Goal: Task Accomplishment & Management: Manage account settings

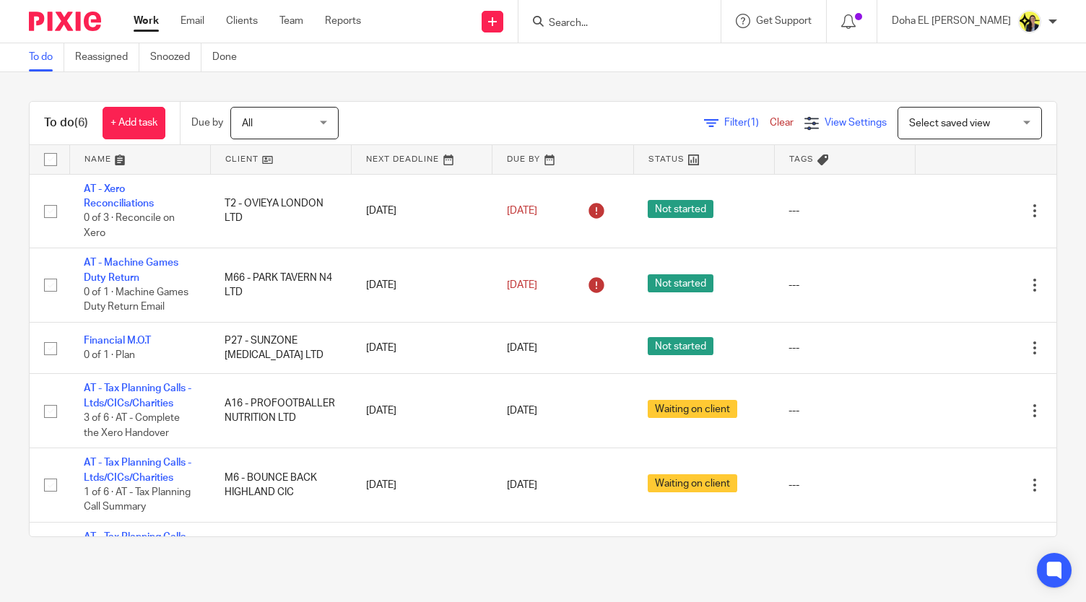
scroll to position [58, 0]
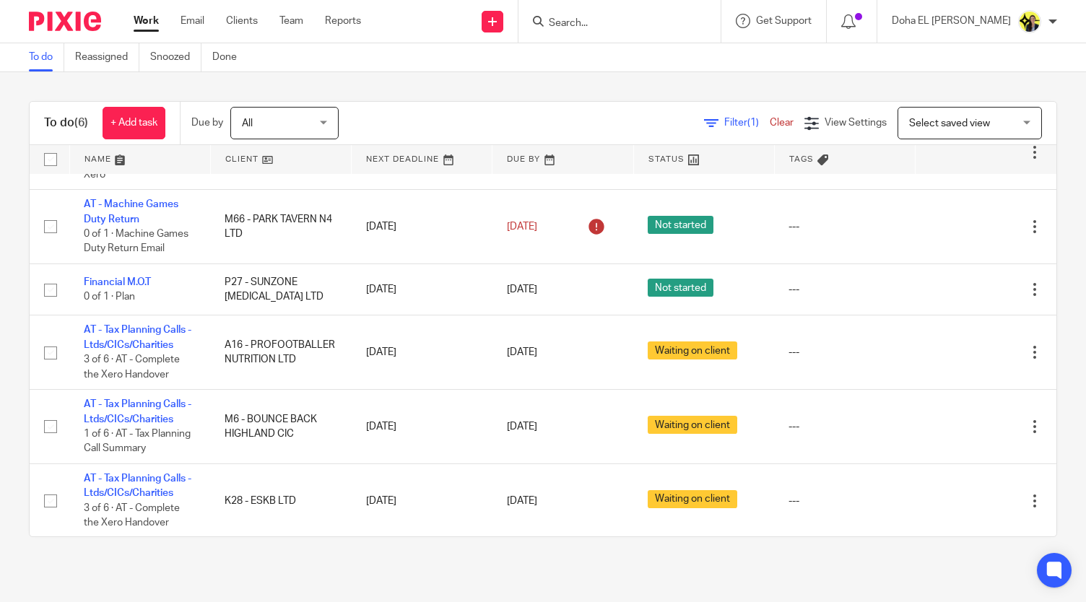
click at [625, 12] on form at bounding box center [624, 21] width 154 height 18
click at [621, 18] on input "Search" at bounding box center [612, 23] width 130 height 13
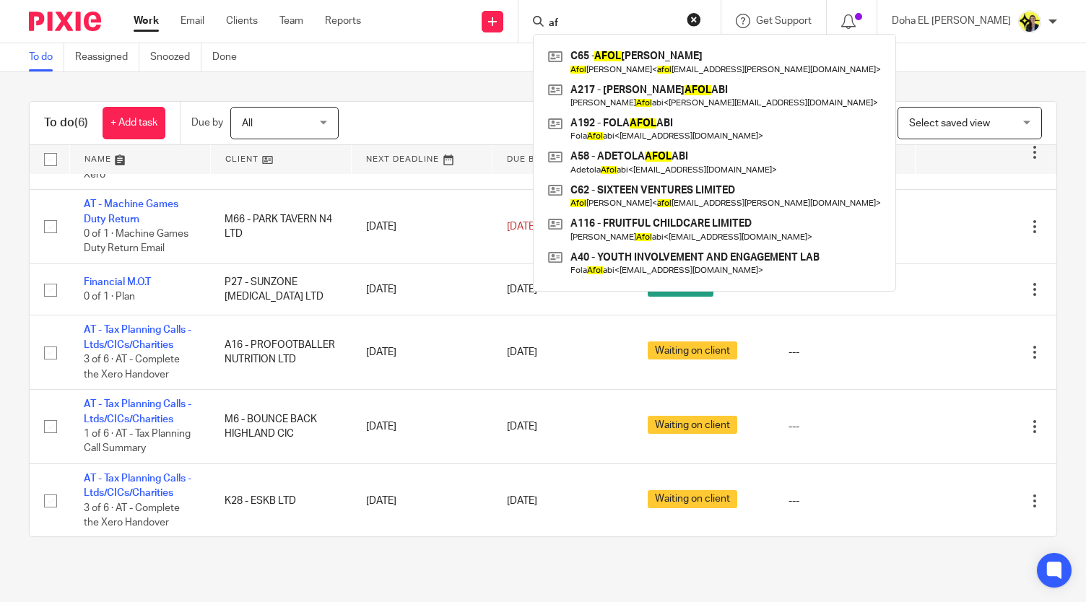
type input "a"
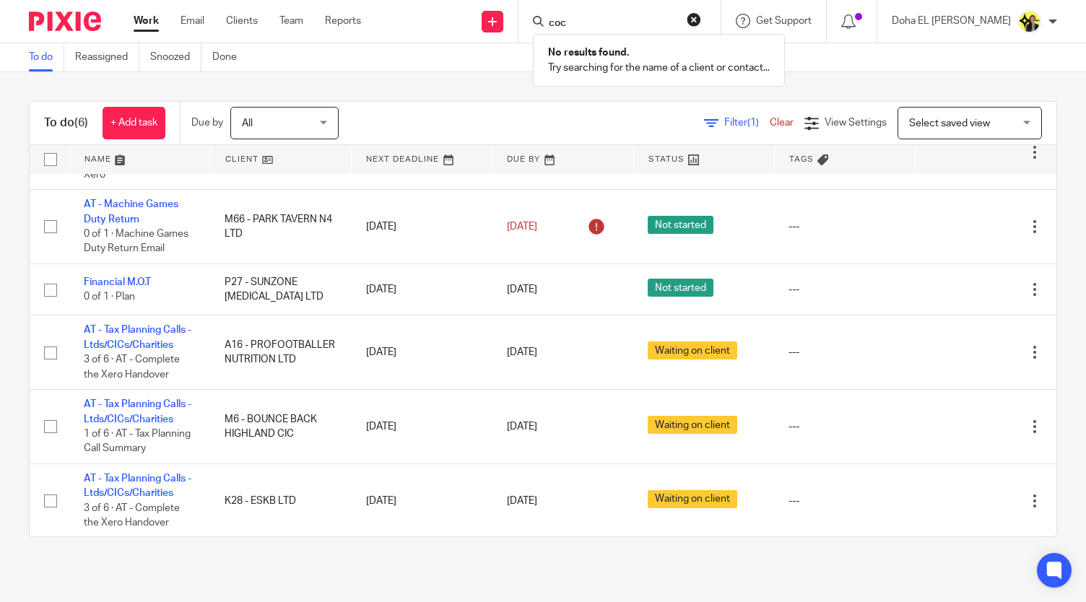
click at [633, 17] on input "coc" at bounding box center [612, 23] width 130 height 13
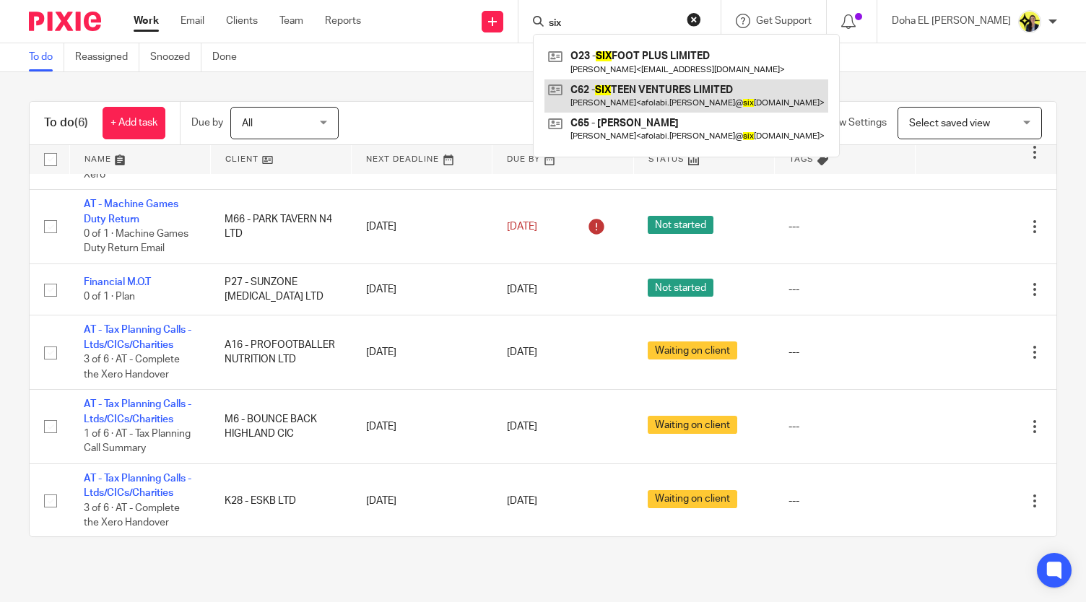
type input "six"
click at [712, 94] on link at bounding box center [686, 95] width 284 height 33
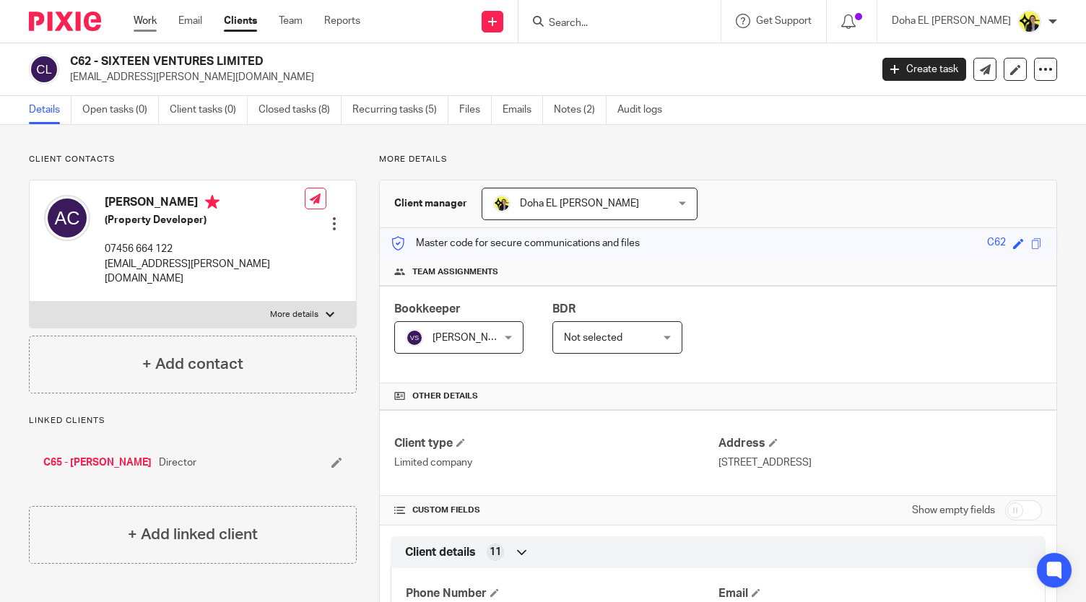
click at [144, 25] on link "Work" at bounding box center [145, 21] width 23 height 14
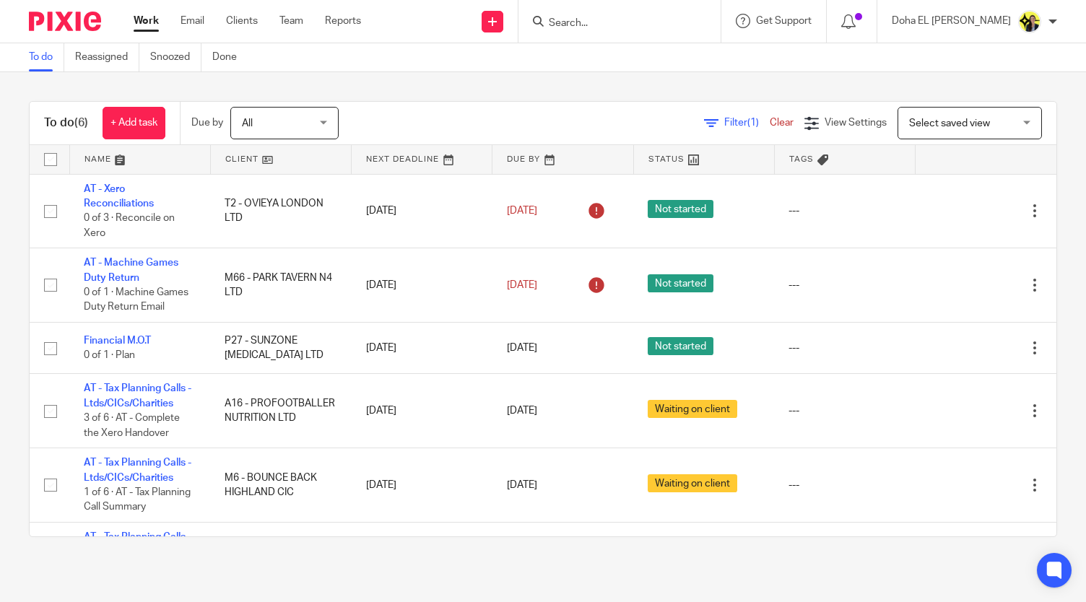
scroll to position [58, 0]
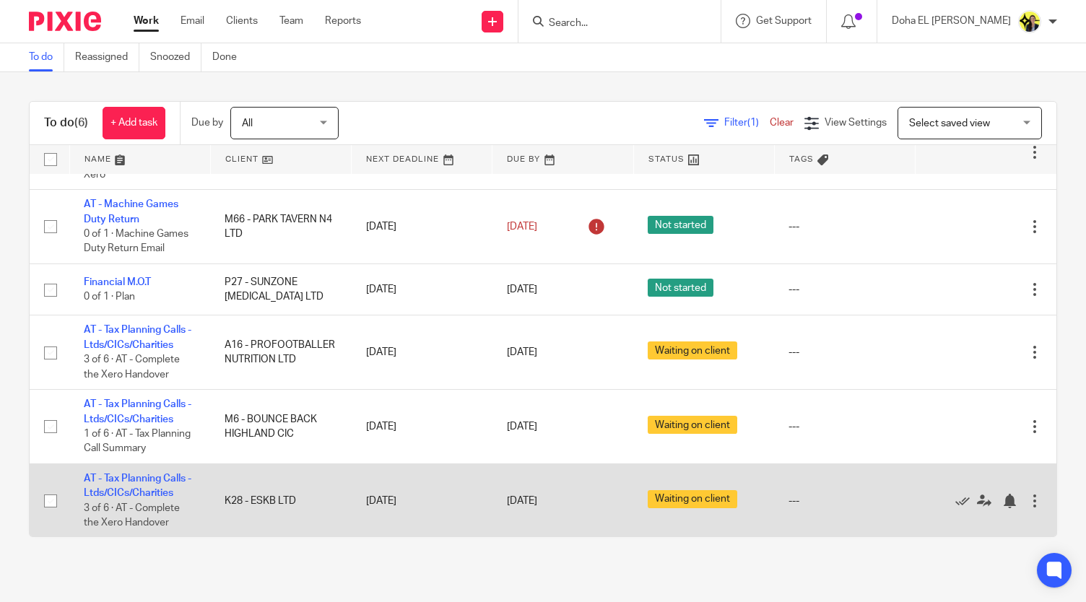
drag, startPoint x: 141, startPoint y: 484, endPoint x: 118, endPoint y: 470, distance: 26.6
click at [118, 470] on td "AT - Tax Planning Calls - Ltds/CICs/Charities 3 of 6 · AT - Complete the Xero H…" at bounding box center [139, 501] width 141 height 74
click at [116, 476] on link "AT - Tax Planning Calls - Ltds/CICs/Charities" at bounding box center [138, 486] width 108 height 25
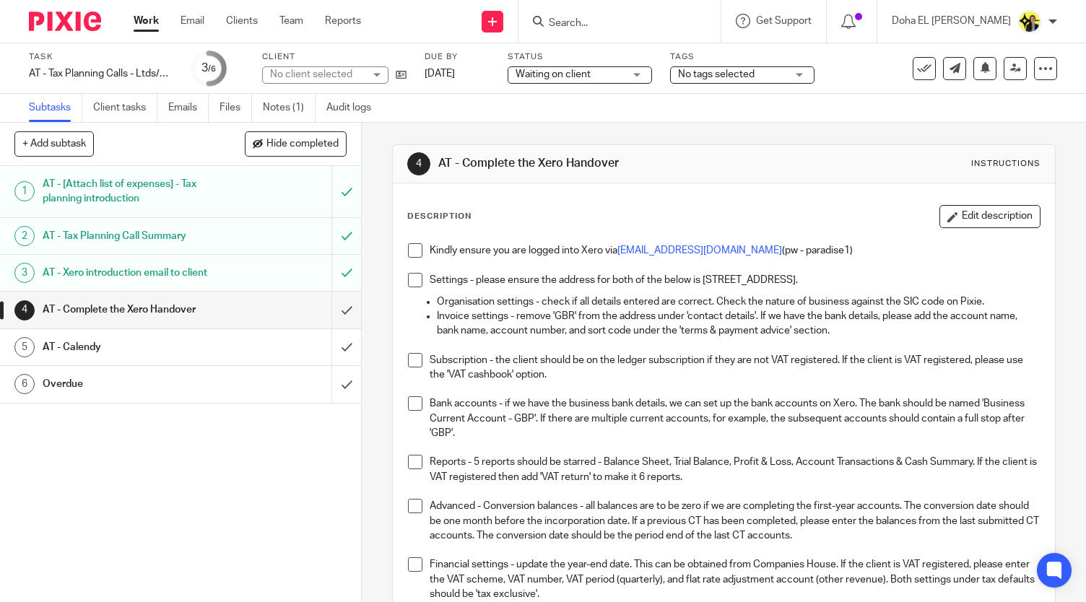
click at [627, 69] on div "Waiting on client Waiting on client" at bounding box center [580, 74] width 144 height 17
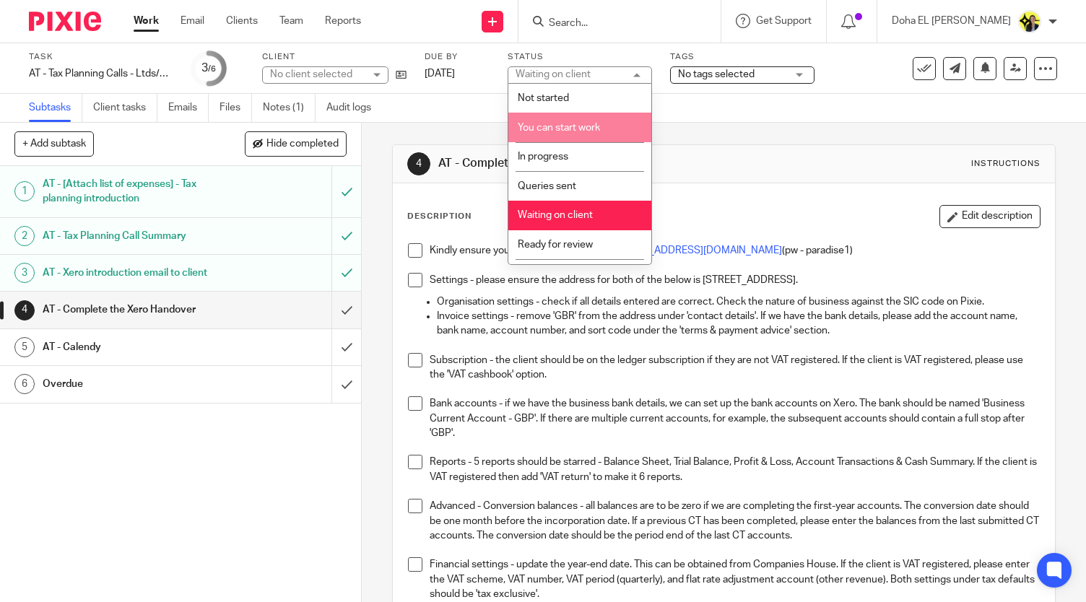
click at [602, 135] on li "You can start work" at bounding box center [579, 128] width 143 height 30
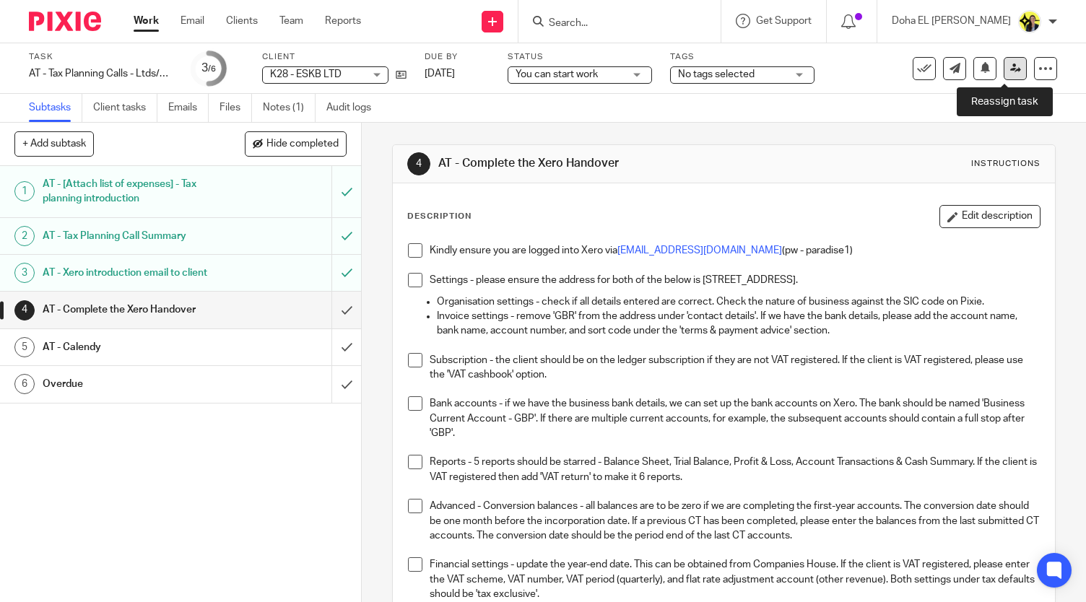
click at [1010, 72] on icon at bounding box center [1015, 68] width 11 height 11
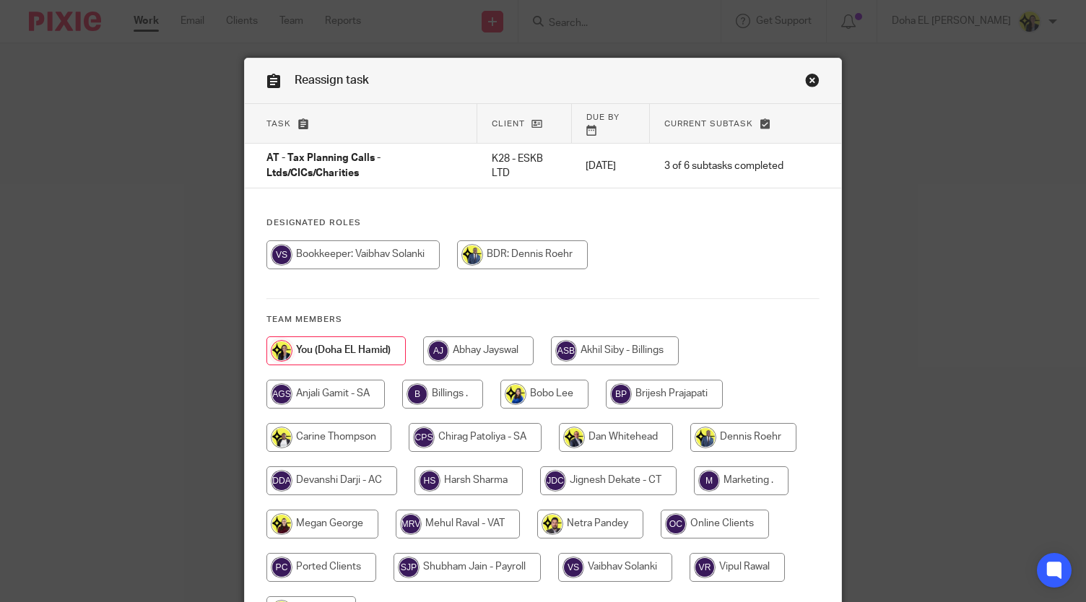
scroll to position [143, 0]
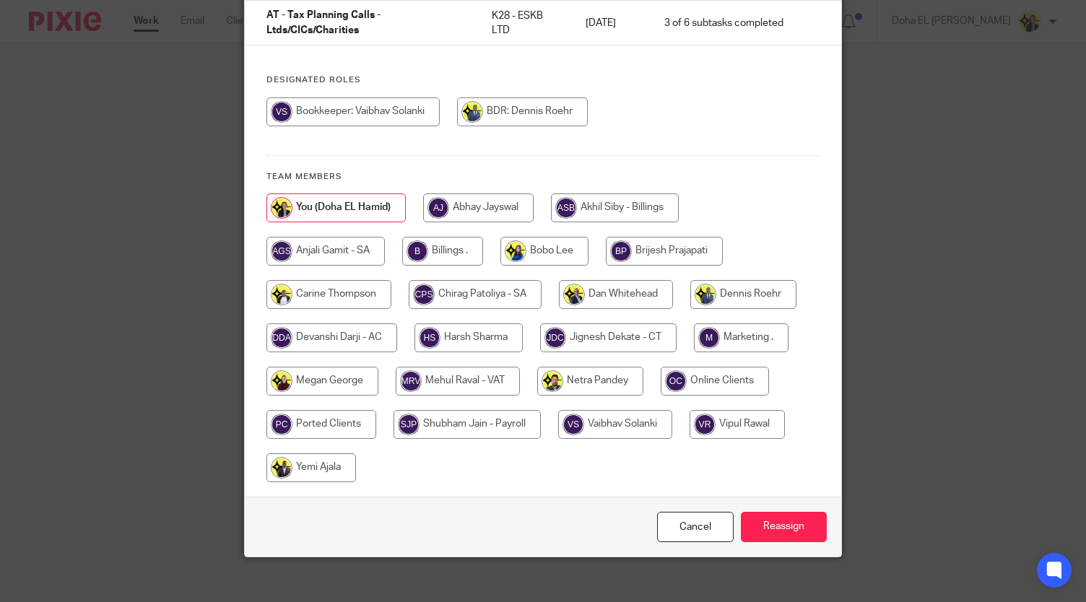
click at [612, 410] on input "radio" at bounding box center [615, 424] width 114 height 29
radio input "true"
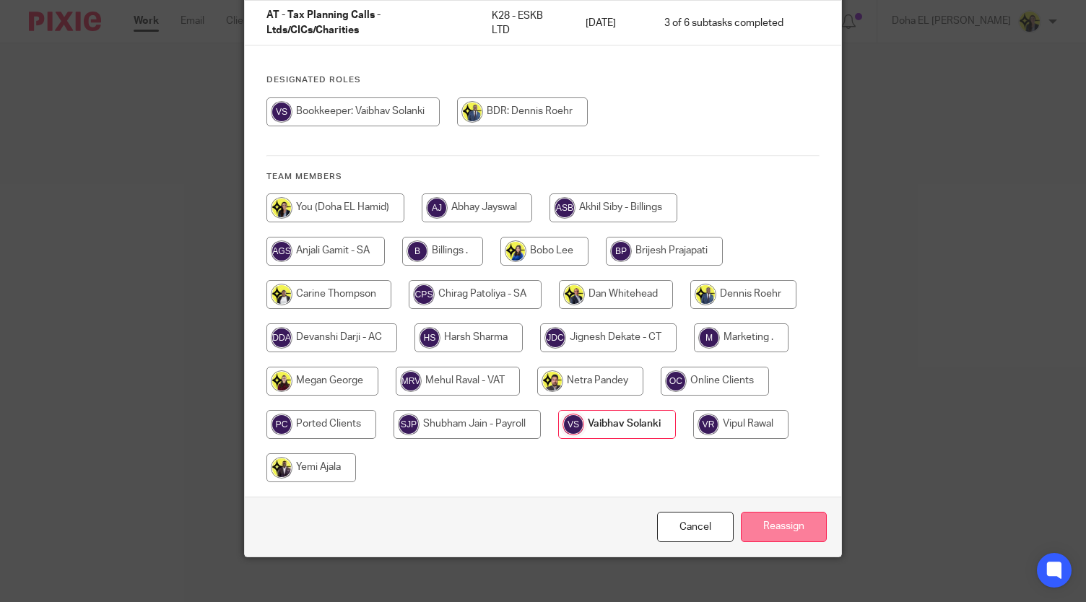
click at [775, 512] on input "Reassign" at bounding box center [784, 527] width 86 height 31
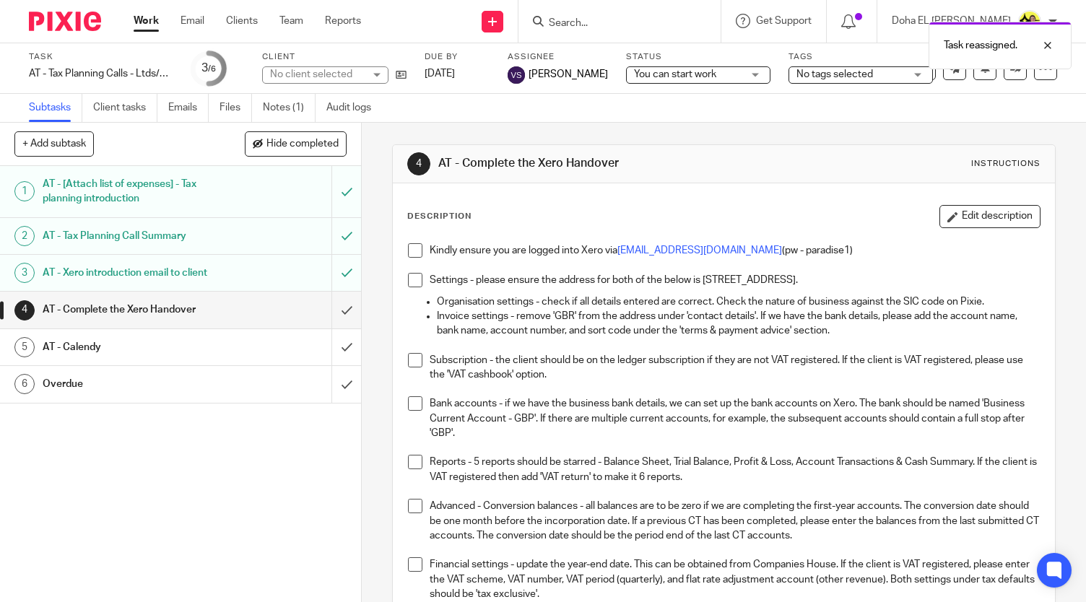
click at [160, 17] on ul "Work Email Clients Team Reports" at bounding box center [258, 21] width 249 height 14
click at [147, 20] on link "Work" at bounding box center [146, 21] width 25 height 14
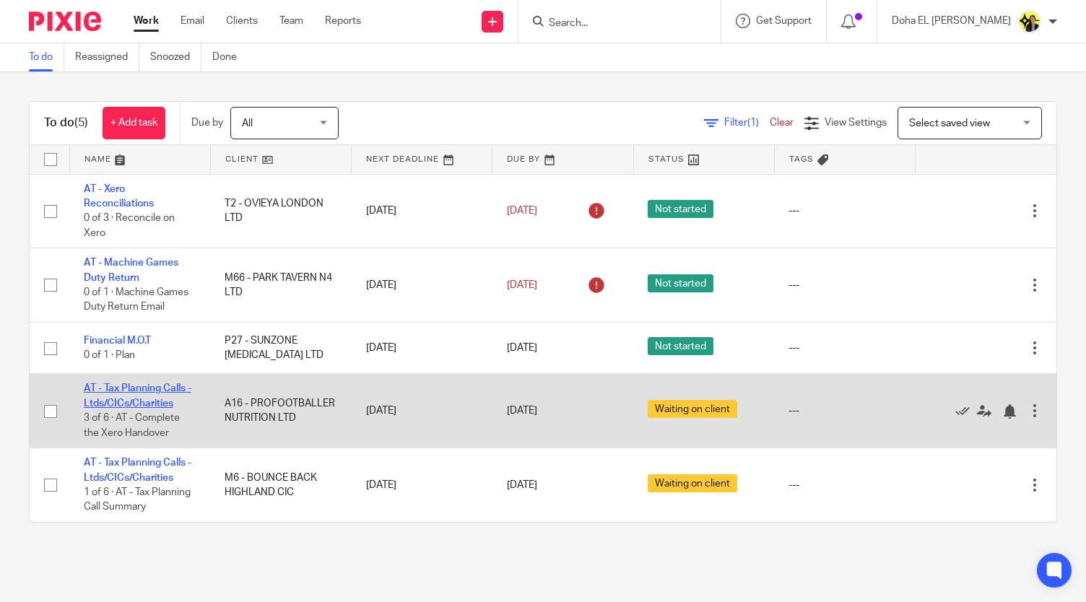
click at [141, 398] on link "AT - Tax Planning Calls - Ltds/CICs/Charities" at bounding box center [138, 395] width 108 height 25
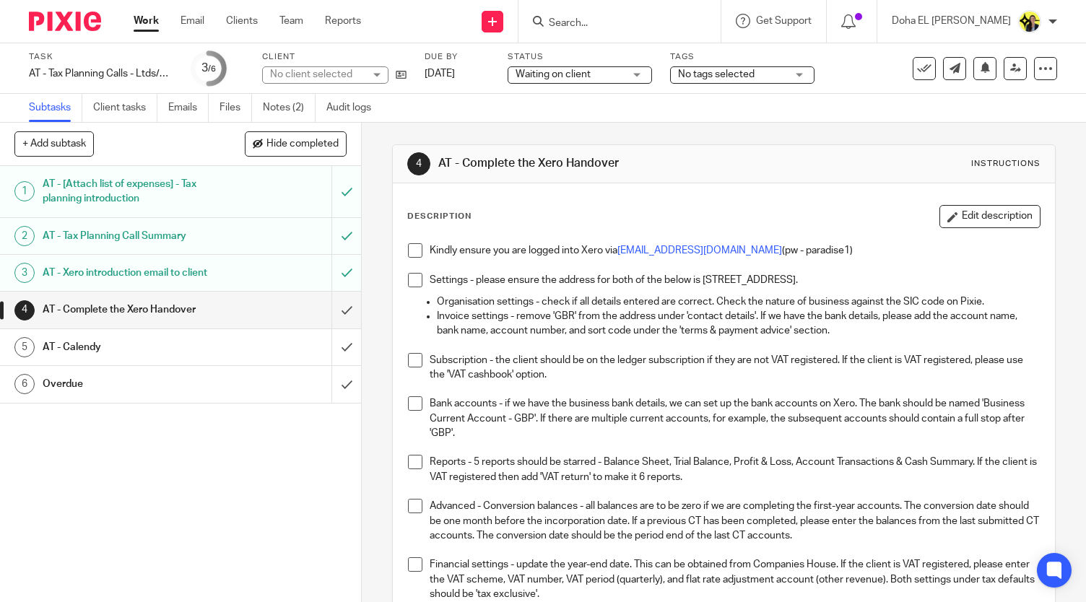
click at [580, 73] on span "Waiting on client" at bounding box center [552, 74] width 75 height 10
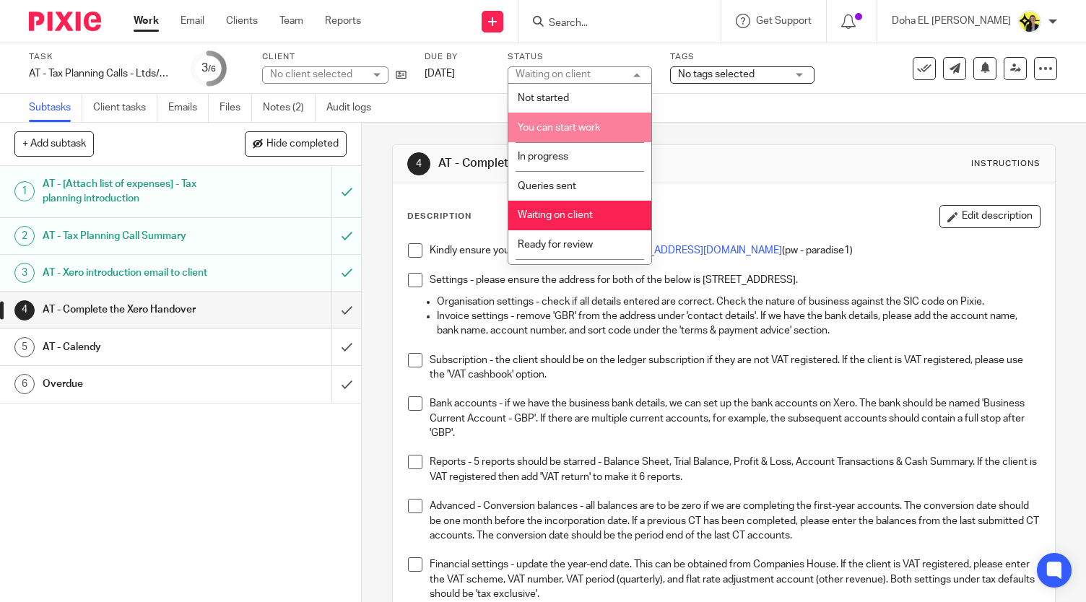
click at [561, 116] on li "You can start work" at bounding box center [579, 128] width 143 height 30
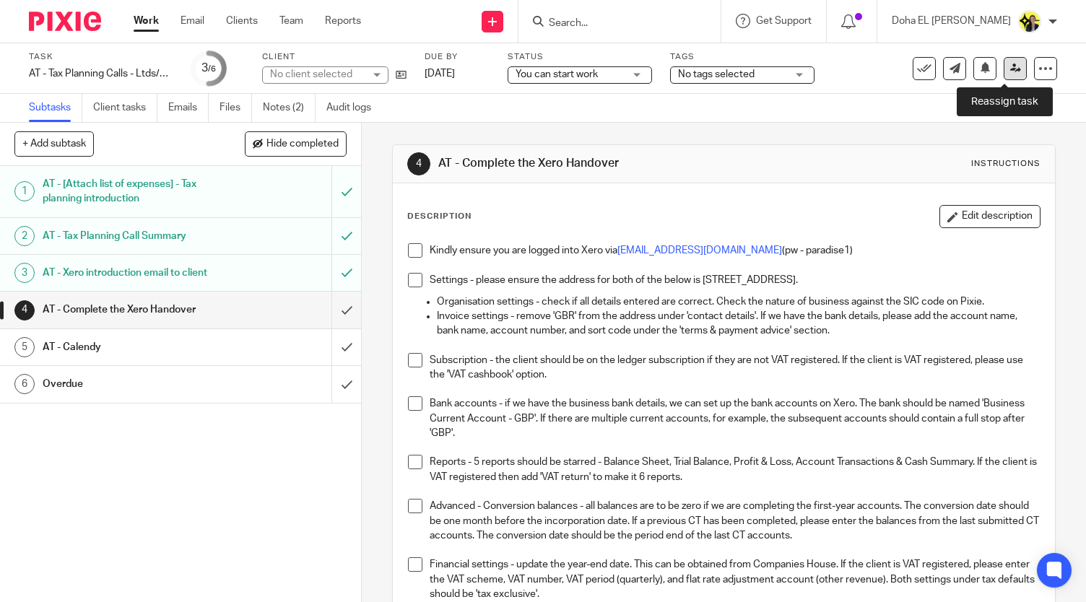
click at [1004, 72] on link at bounding box center [1015, 68] width 23 height 23
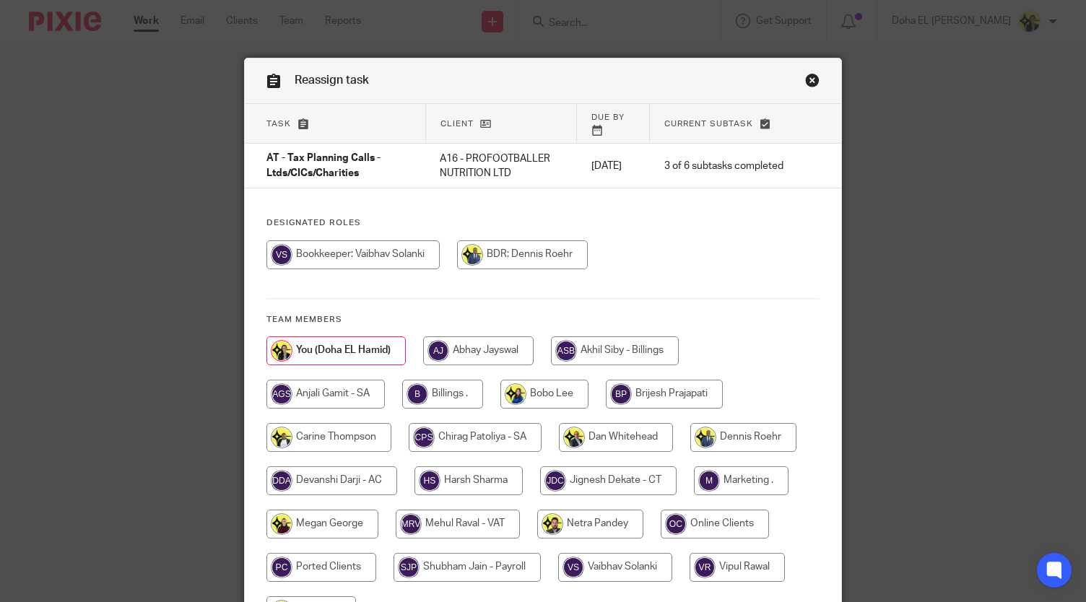
click at [610, 562] on input "radio" at bounding box center [615, 567] width 114 height 29
radio input "true"
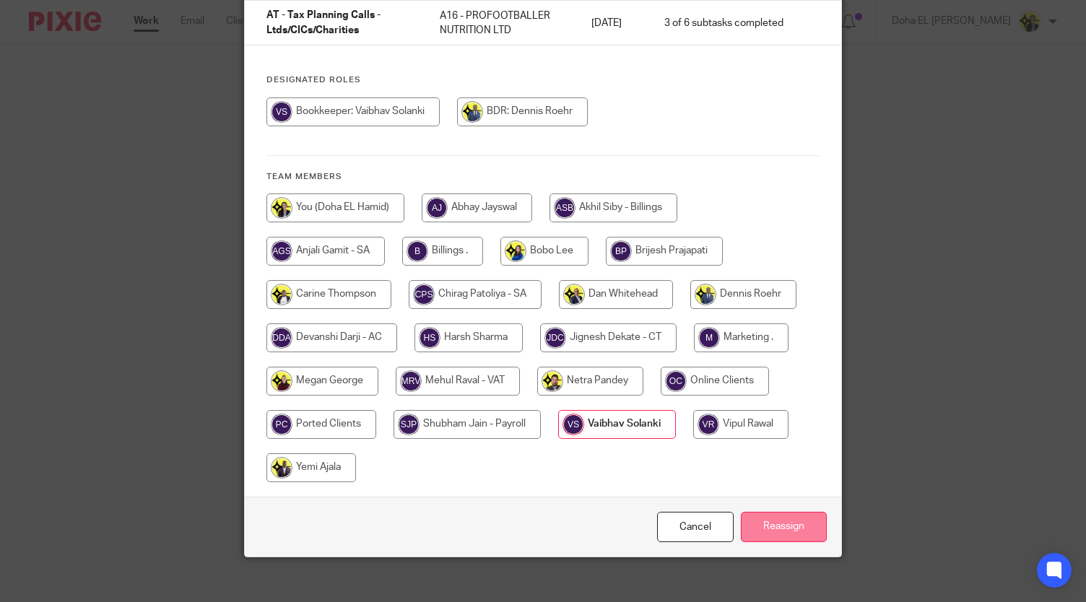
click at [768, 513] on input "Reassign" at bounding box center [784, 527] width 86 height 31
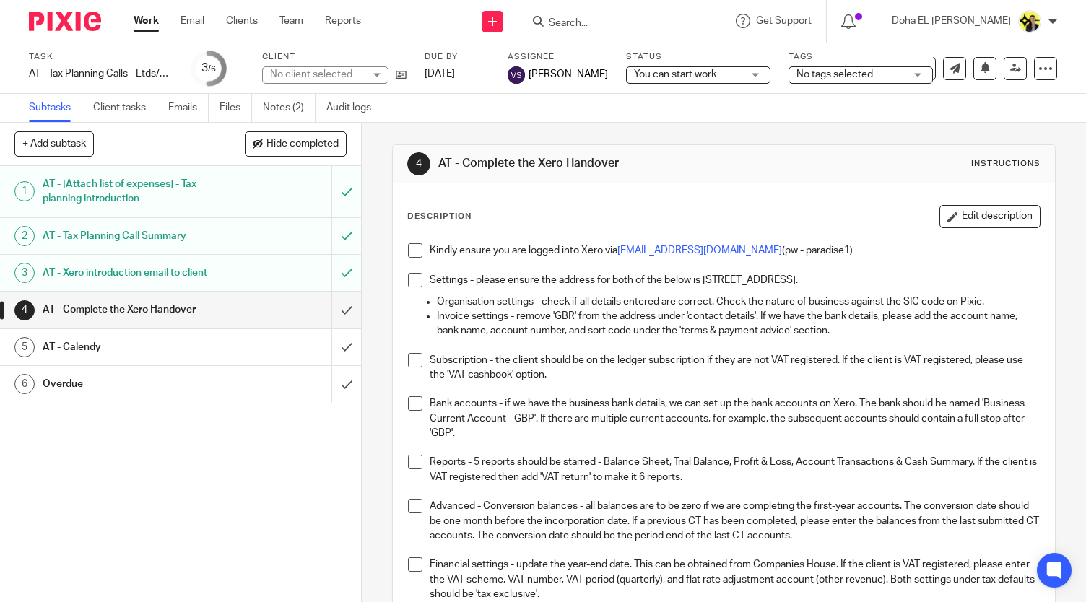
click at [144, 25] on link "Work" at bounding box center [146, 21] width 25 height 14
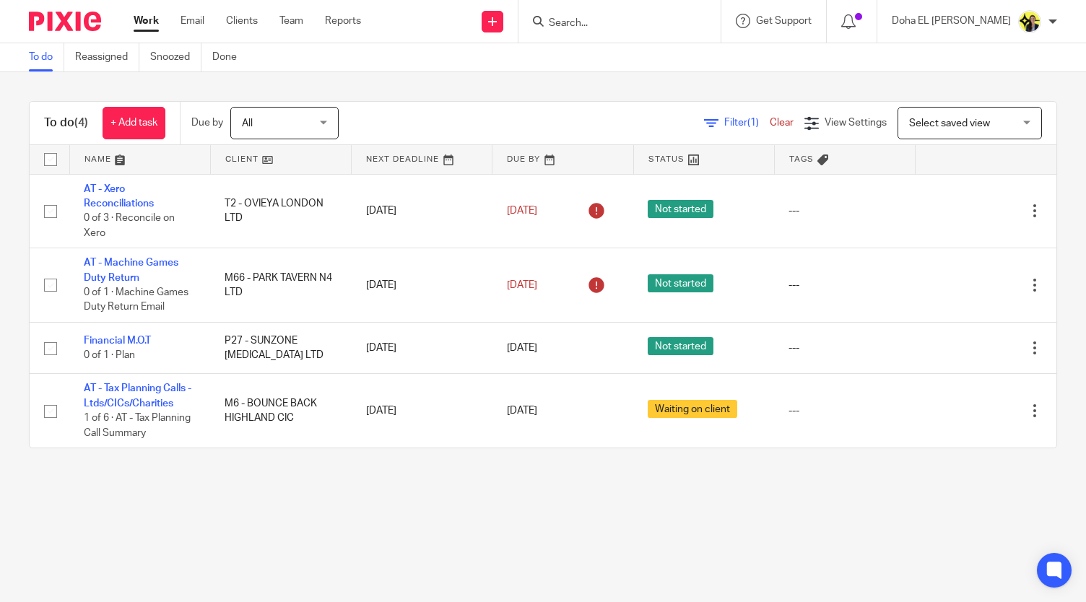
click at [619, 19] on input "Search" at bounding box center [612, 23] width 130 height 13
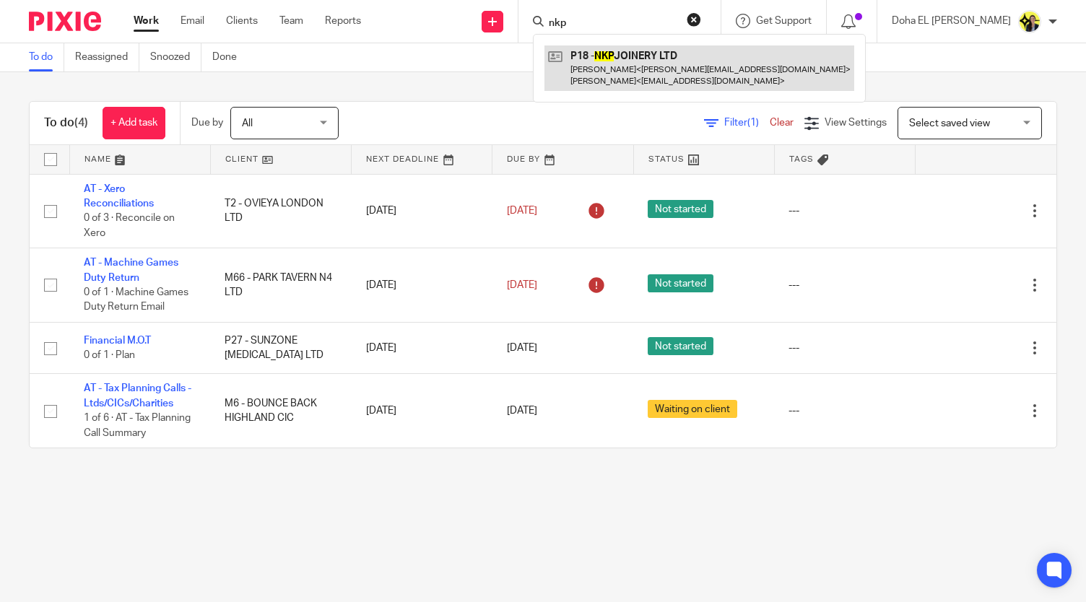
type input "nkp"
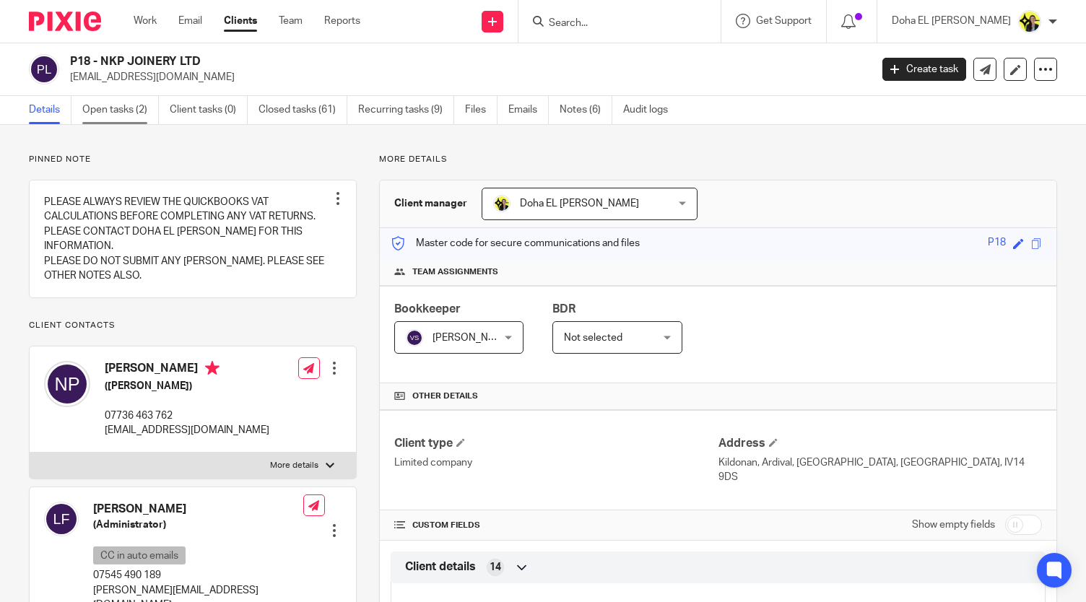
click at [118, 113] on link "Open tasks (2)" at bounding box center [120, 110] width 77 height 28
